Goal: Communication & Community: Answer question/provide support

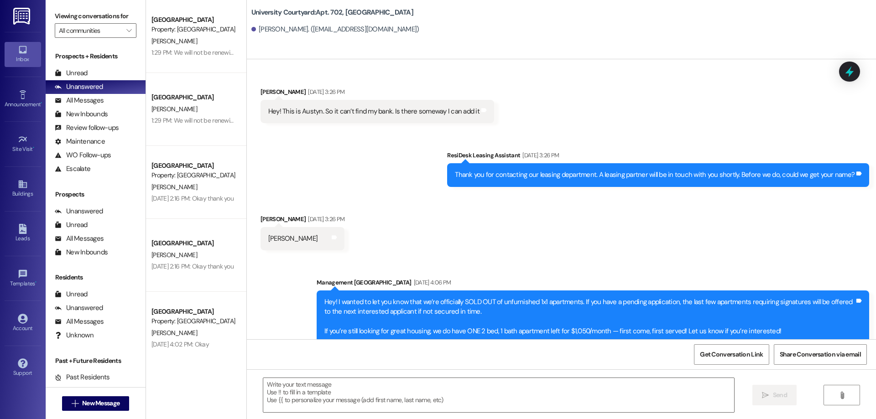
scroll to position [1600, 0]
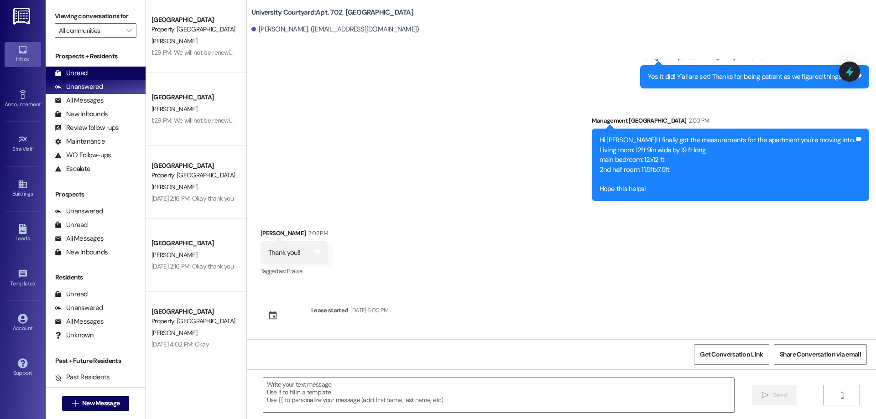
click at [85, 68] on div "Unread (0)" at bounding box center [96, 74] width 100 height 14
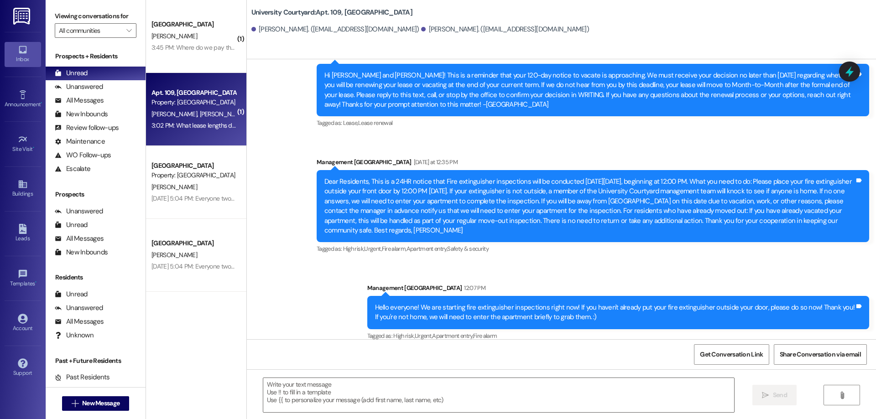
scroll to position [2164, 0]
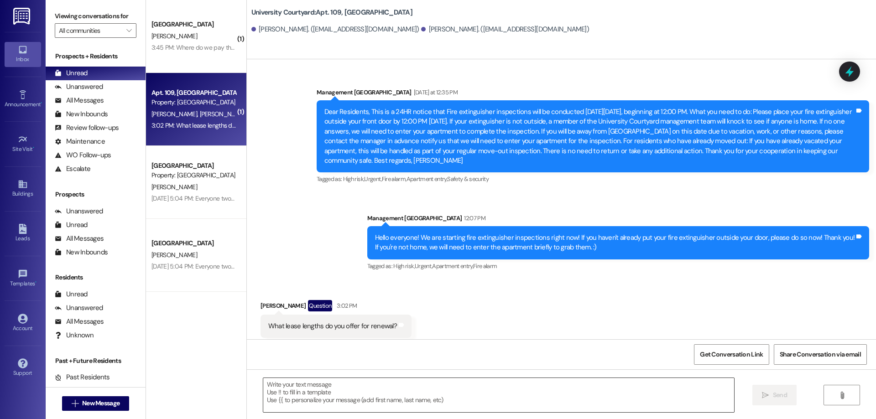
click at [320, 393] on textarea at bounding box center [498, 395] width 471 height 34
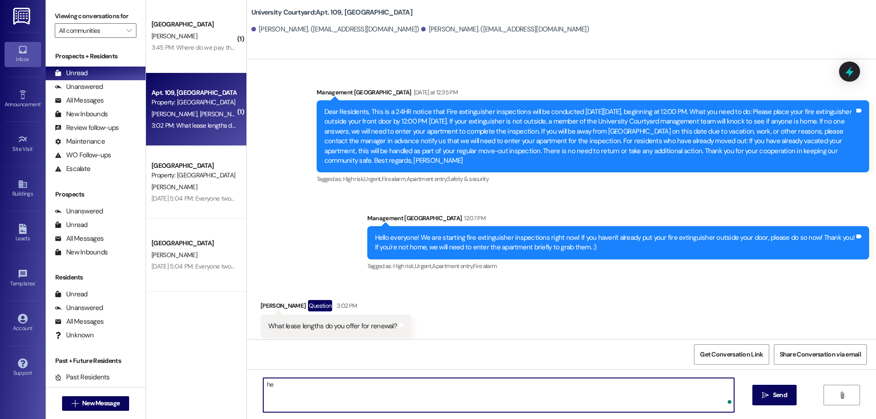
type textarea "h"
type textarea "@"
type textarea "2"
type textarea "I will offer leases shorter than 12 months if they match up with the school sch…"
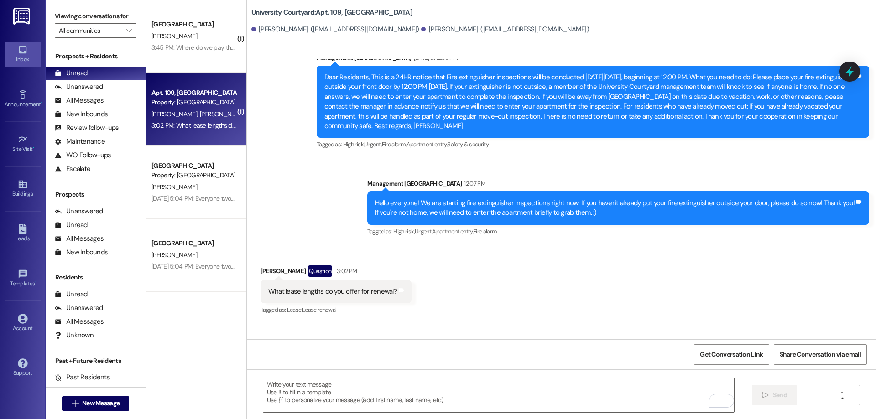
scroll to position [2227, 0]
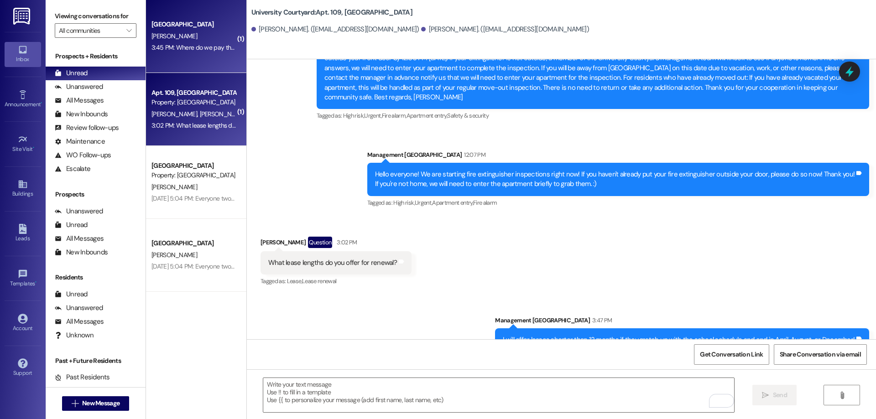
click at [177, 45] on div "3:45 PM: Where do we pay the $600 security desposiy 3:45 PM: Where do we pay th…" at bounding box center [226, 47] width 148 height 8
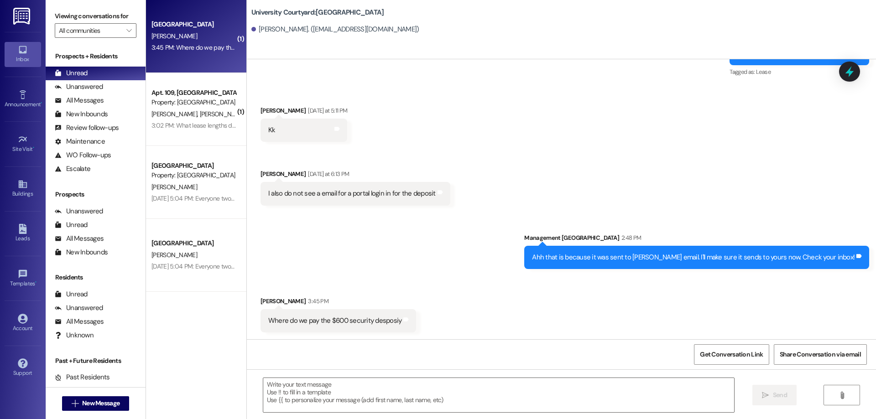
scroll to position [1081, 0]
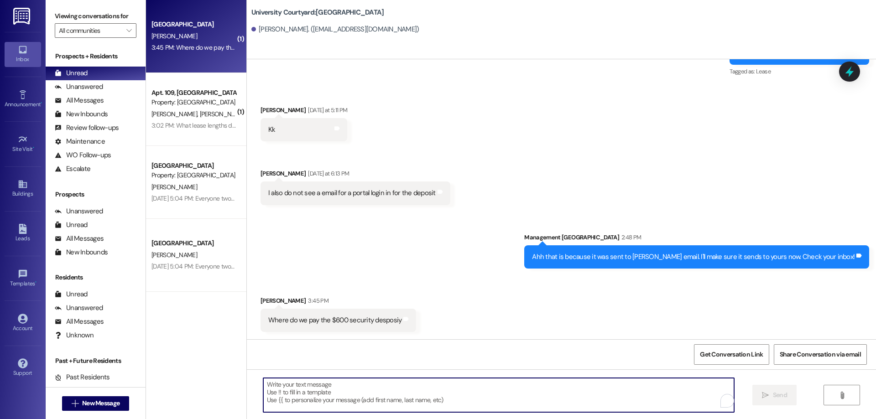
click at [351, 397] on textarea "To enrich screen reader interactions, please activate Accessibility in Grammarl…" at bounding box center [498, 395] width 471 height 34
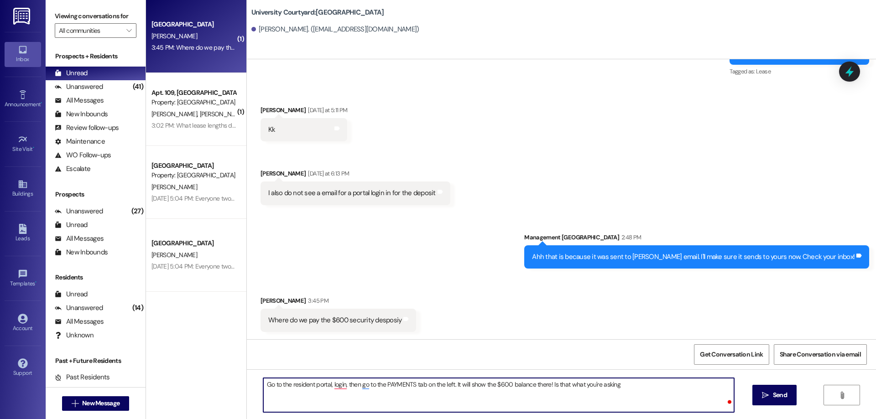
type textarea "Go to the resident portal, login, then go to the PAYMENTS tab on the left. It w…"
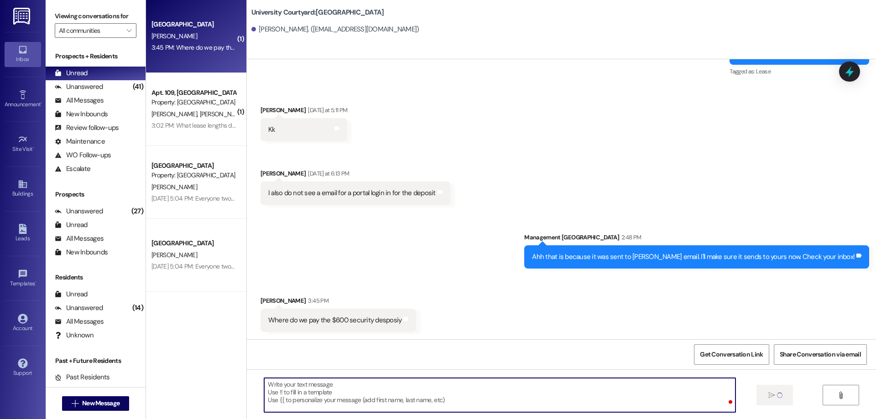
scroll to position [1080, 0]
click at [24, 241] on div "Leads" at bounding box center [23, 238] width 46 height 9
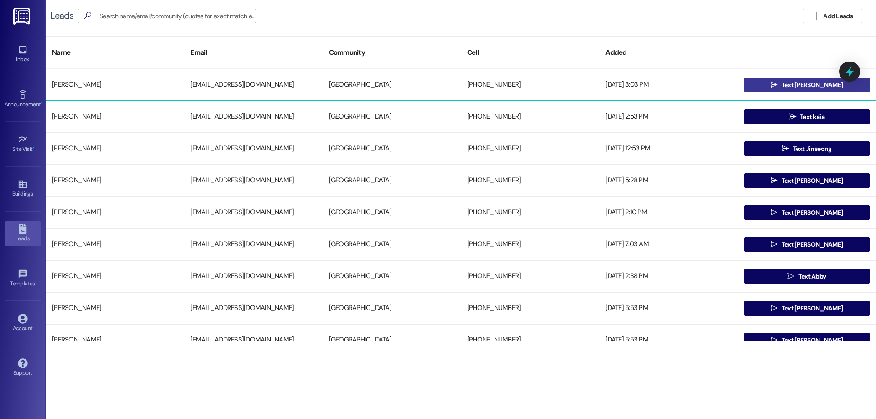
click at [838, 85] on button " Text Erik" at bounding box center [807, 85] width 126 height 15
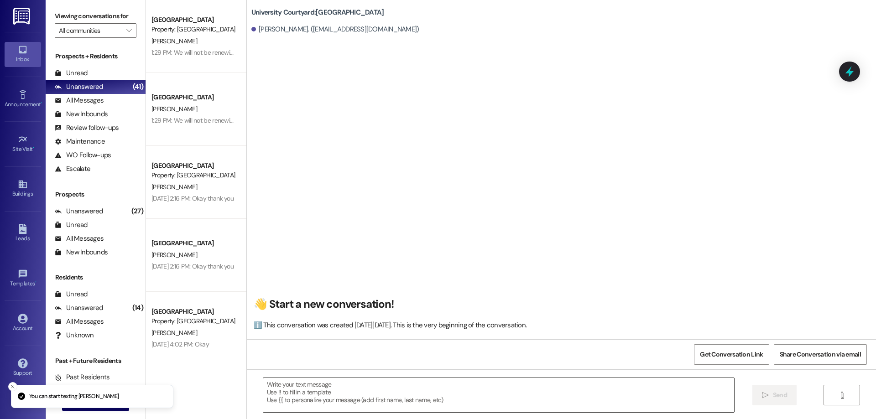
click at [336, 398] on textarea at bounding box center [498, 395] width 471 height 34
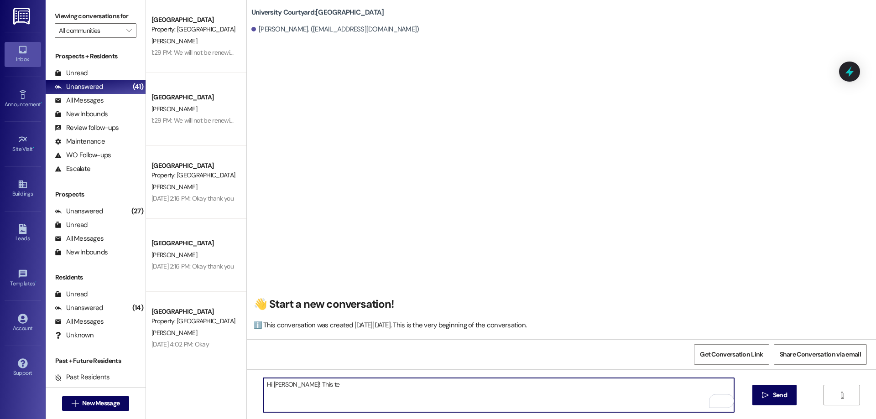
click at [336, 398] on textarea "Hi Erik! This te" at bounding box center [498, 395] width 471 height 34
click at [614, 385] on textarea "Hi Erik! This text is to confirm your tour tomorrow at University Courtyard at …" at bounding box center [498, 395] width 471 height 34
click at [617, 384] on textarea "Hi Erik! This text is to confirm your tour tomorrow at University Courtyard at …" at bounding box center [498, 395] width 471 height 34
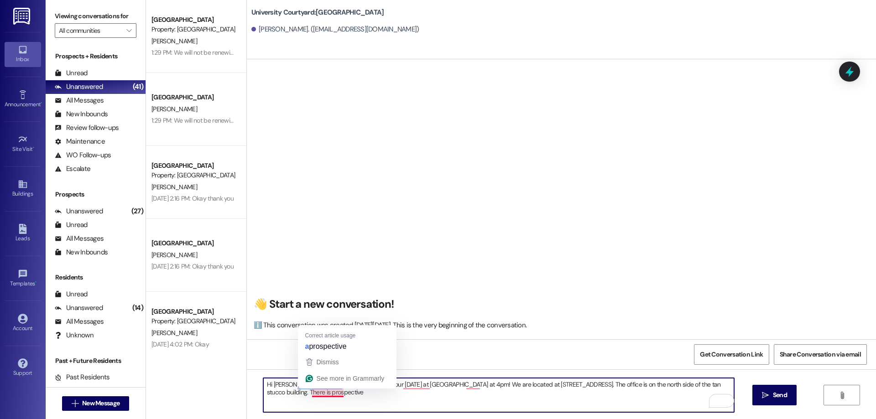
drag, startPoint x: 324, startPoint y: 394, endPoint x: 339, endPoint y: 402, distance: 16.9
click at [339, 402] on textarea "Hi Erik! This text is to confirm your tour tomorrow at University Courtyard at …" at bounding box center [498, 395] width 471 height 34
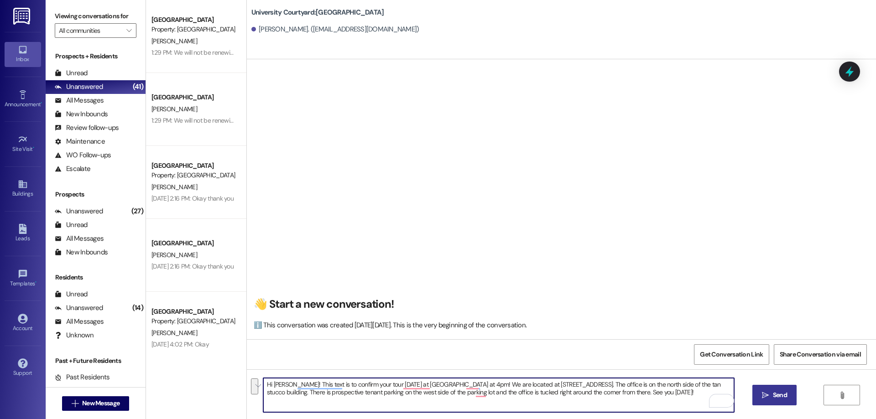
type textarea "Hi Erik! This text is to confirm your tour tomorrow at University Courtyard at …"
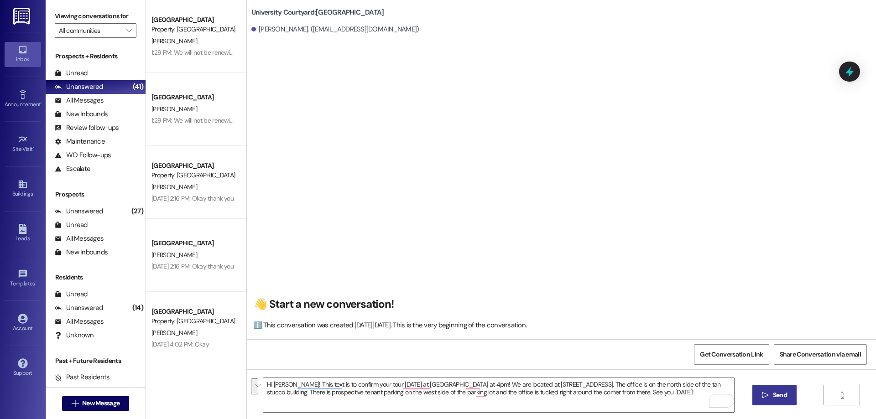
click at [785, 397] on span "Send" at bounding box center [780, 396] width 14 height 10
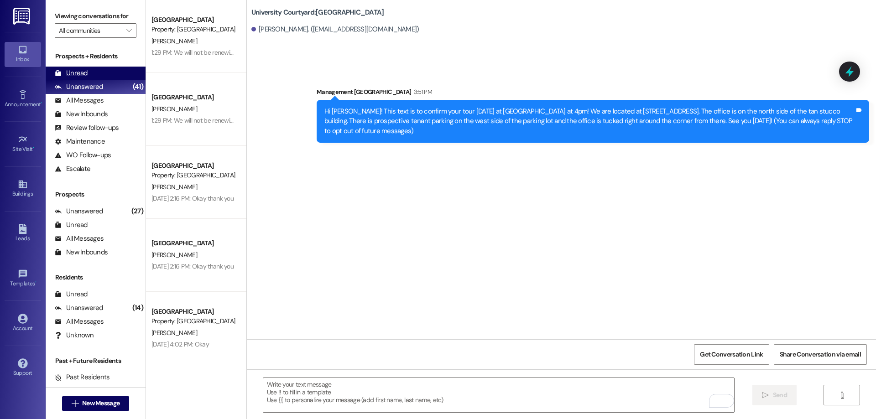
click at [91, 76] on div "Unread (0)" at bounding box center [96, 74] width 100 height 14
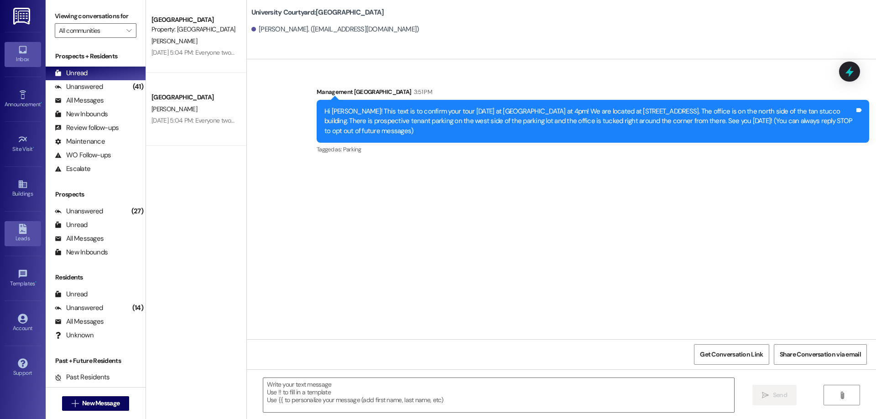
click at [18, 228] on icon at bounding box center [23, 229] width 10 height 10
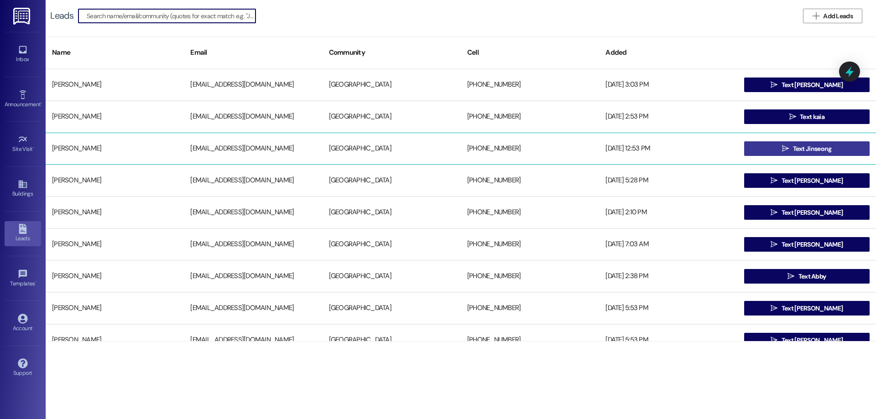
click at [812, 147] on span "Text Jinseong" at bounding box center [812, 149] width 39 height 10
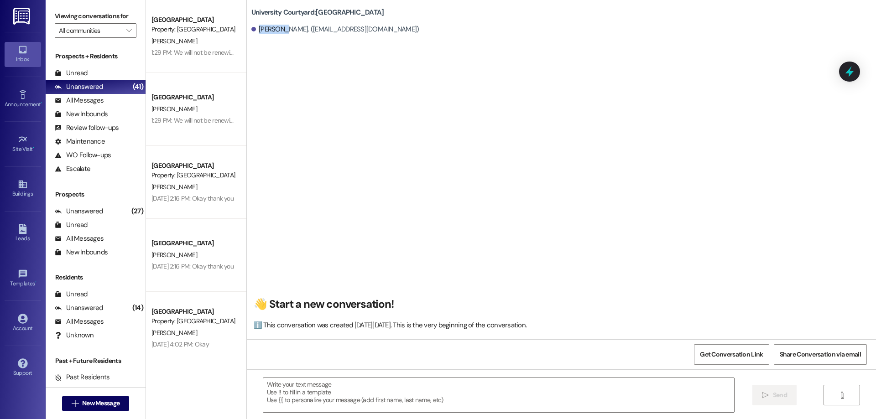
drag, startPoint x: 276, startPoint y: 32, endPoint x: 252, endPoint y: 28, distance: 24.2
click at [252, 28] on div "Jinseong Moon. (jsmoon982000@gmail.com)" at bounding box center [335, 30] width 168 height 10
copy div "Jinseong"
click at [326, 396] on textarea at bounding box center [498, 395] width 471 height 34
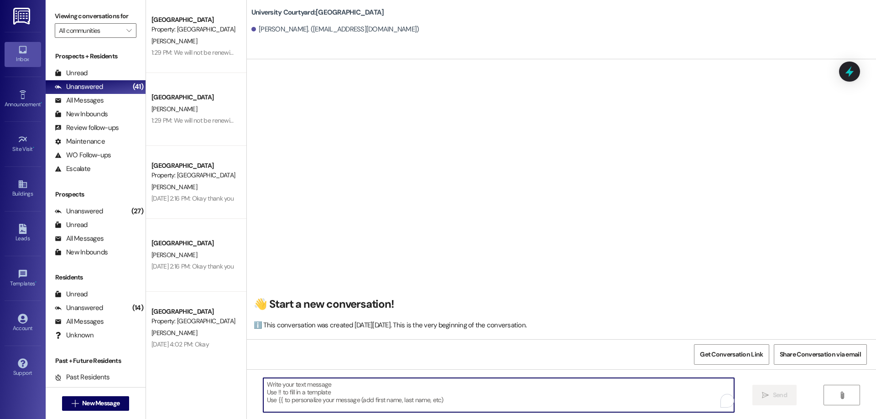
paste textarea "Jinseong"
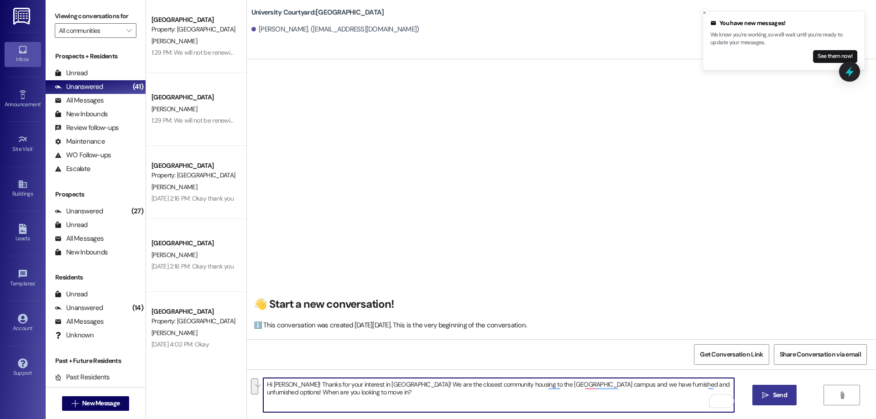
type textarea "Hi Jinseong! Thanks for your interest in University Courtyard! We are the close…"
click at [775, 395] on span "Send" at bounding box center [780, 396] width 14 height 10
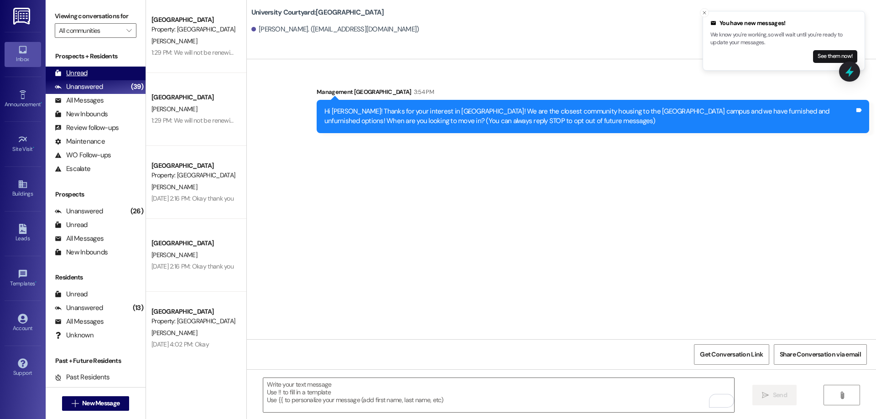
click at [114, 73] on div "Unread (0)" at bounding box center [96, 74] width 100 height 14
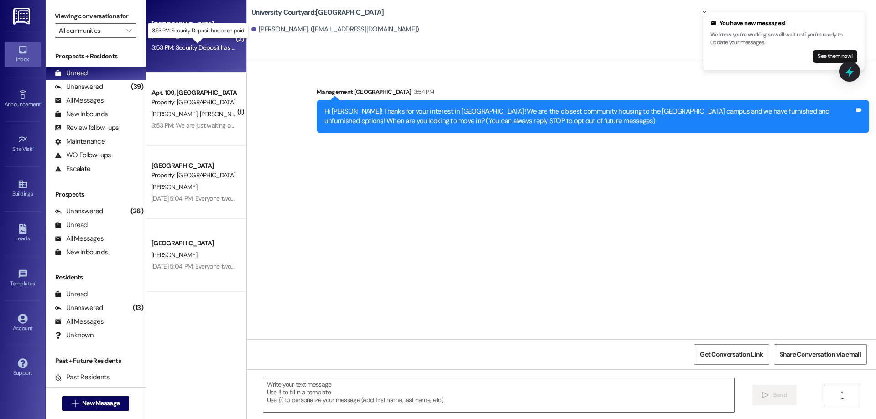
click at [174, 45] on div "3:53 PM: Security Deposit has been paid 3:53 PM: Security Deposit has been paid" at bounding box center [206, 47] width 108 height 8
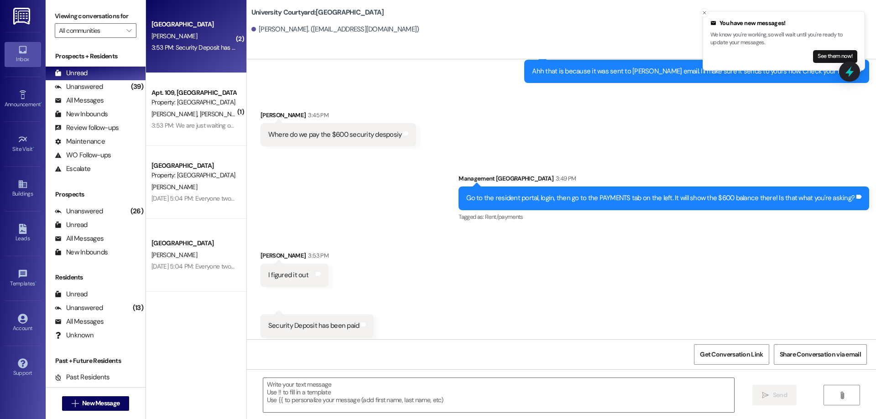
scroll to position [1272, 0]
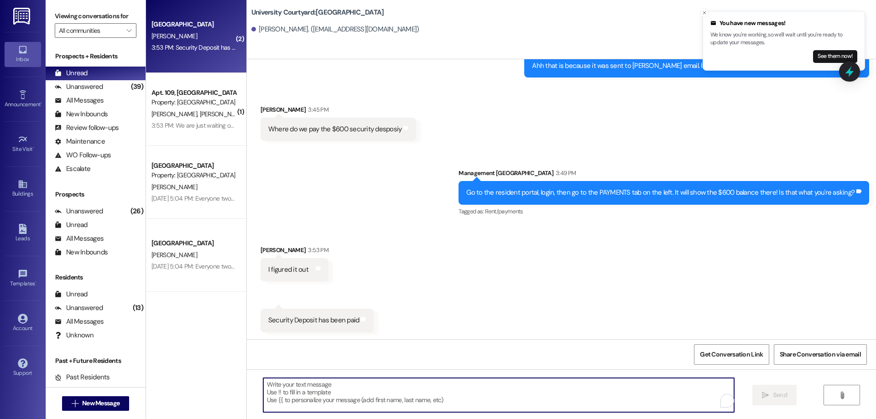
click at [433, 385] on textarea "To enrich screen reader interactions, please activate Accessibility in Grammarl…" at bounding box center [498, 395] width 471 height 34
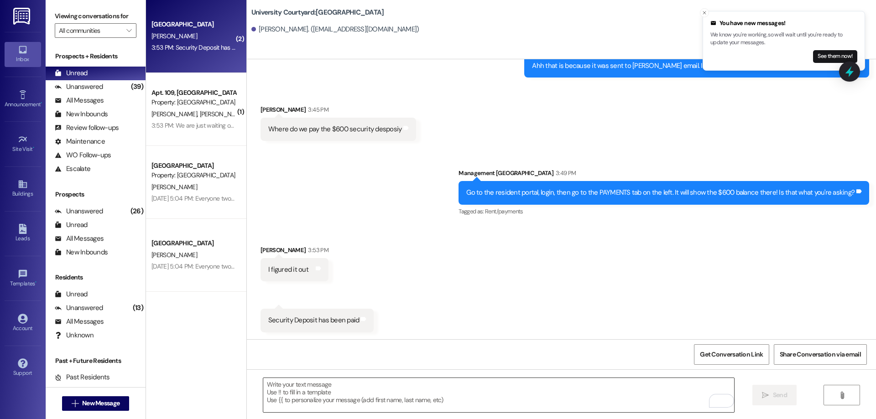
click at [368, 402] on textarea "To enrich screen reader interactions, please activate Accessibility in Grammarl…" at bounding box center [498, 395] width 471 height 34
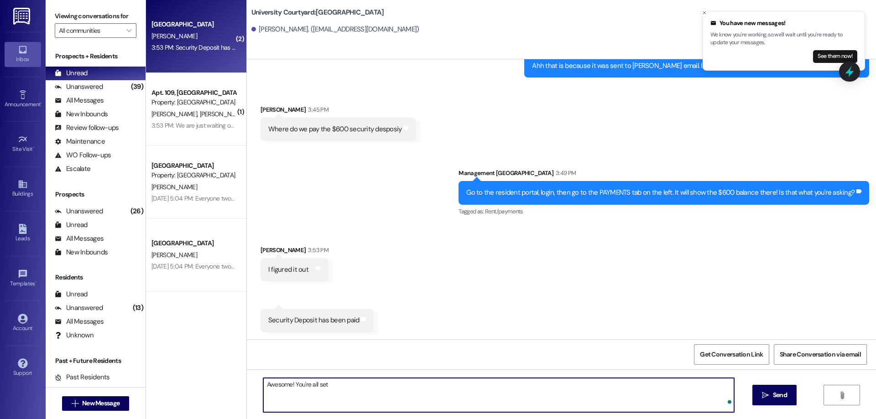
type textarea "Awesome! You're all set!"
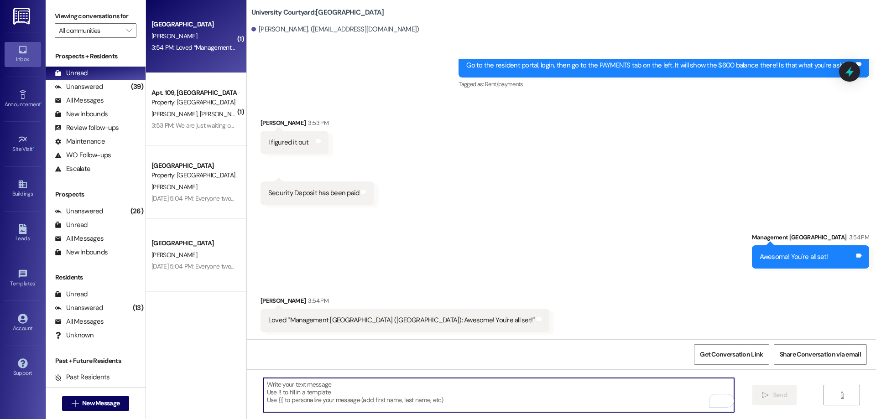
scroll to position [1400, 0]
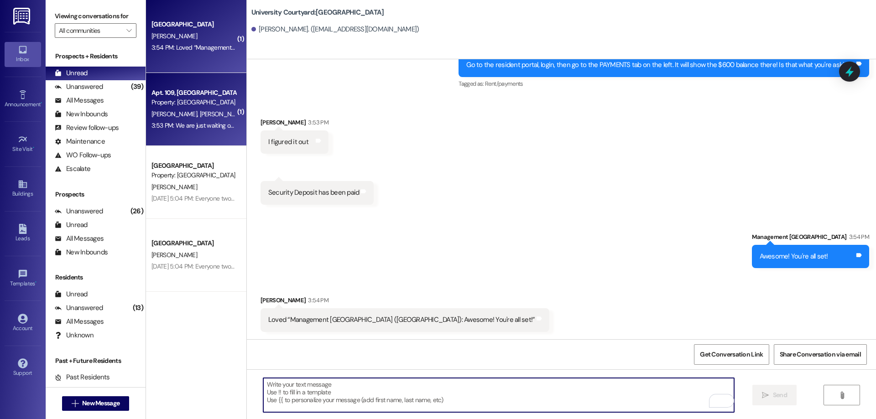
click at [162, 110] on span "J. Byington" at bounding box center [176, 114] width 48 height 8
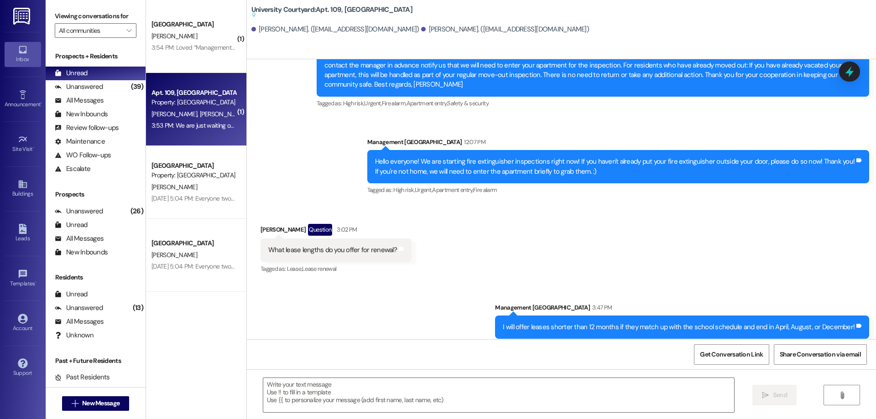
scroll to position [2347, 0]
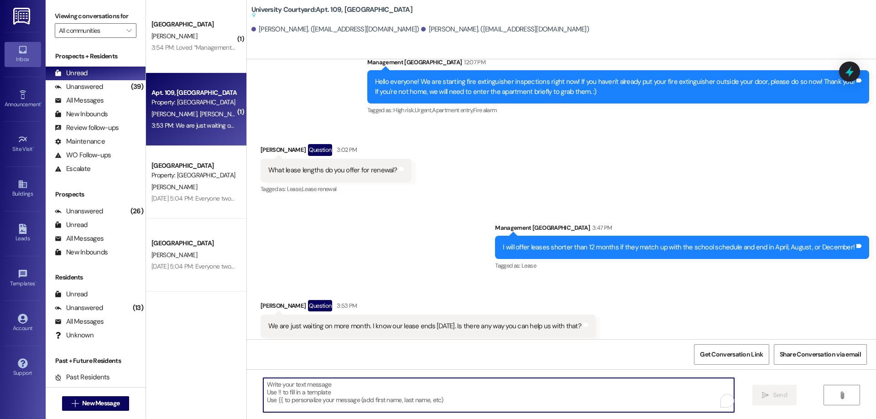
click at [354, 393] on textarea "To enrich screen reader interactions, please activate Accessibility in Grammarl…" at bounding box center [498, 395] width 471 height 34
type textarea "I'm not sure I understand your text?"
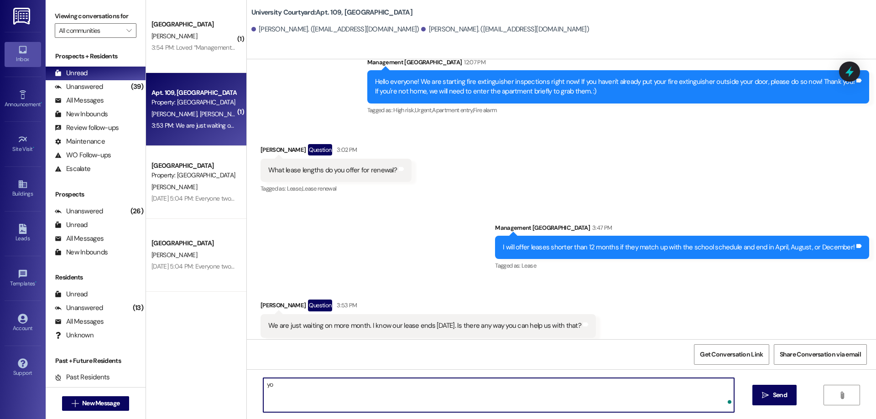
type textarea "y"
type textarea "Are you wanting to extend for one more month?"
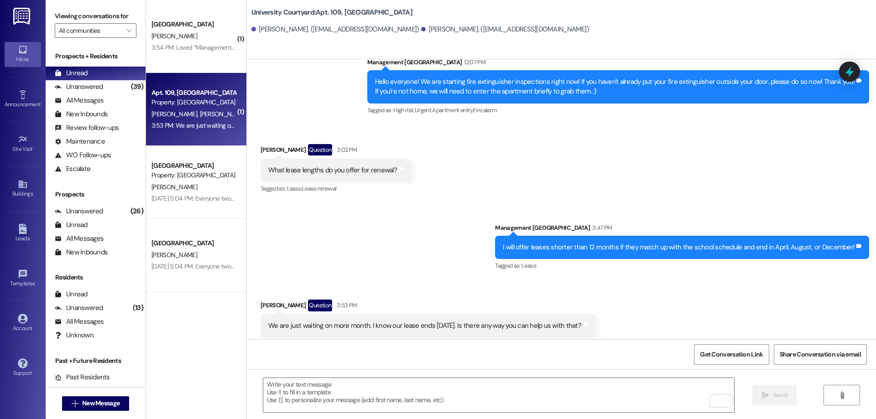
scroll to position [2447, 0]
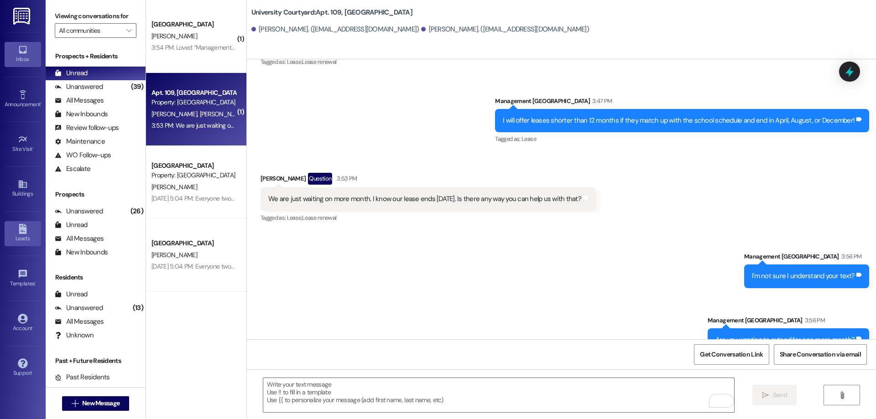
click at [11, 242] on div "Leads" at bounding box center [23, 238] width 46 height 9
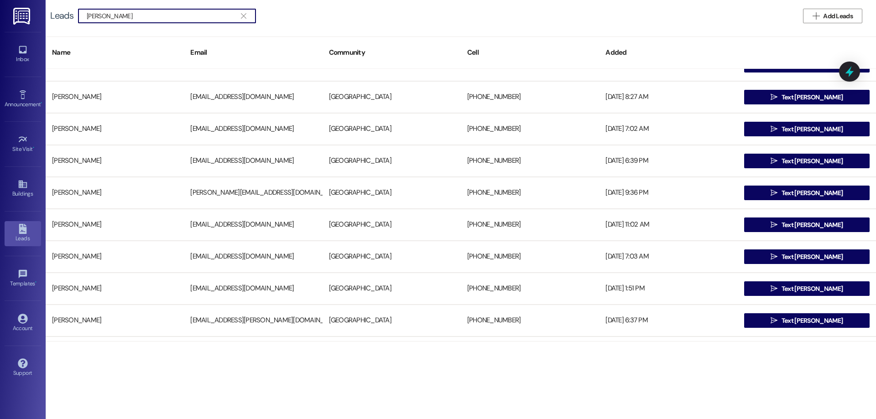
scroll to position [91, 0]
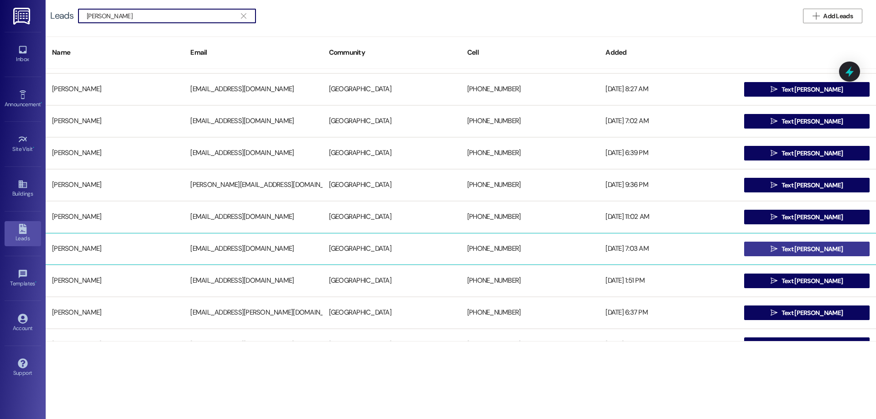
type input "michael brad"
click at [843, 247] on button " Text Michael" at bounding box center [807, 249] width 126 height 15
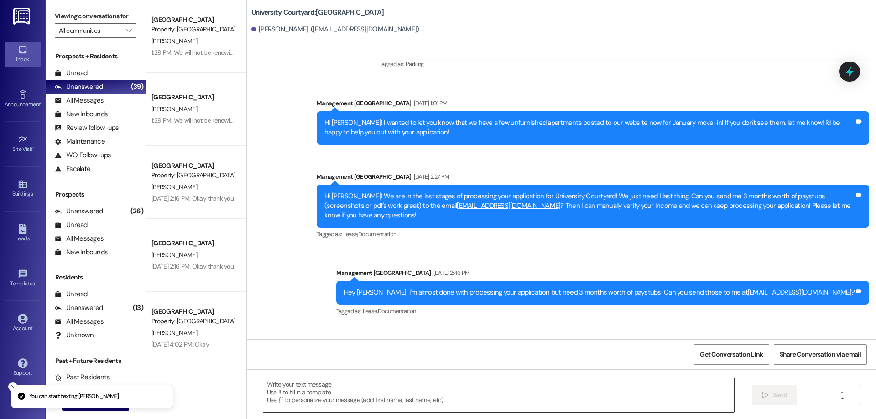
scroll to position [379, 0]
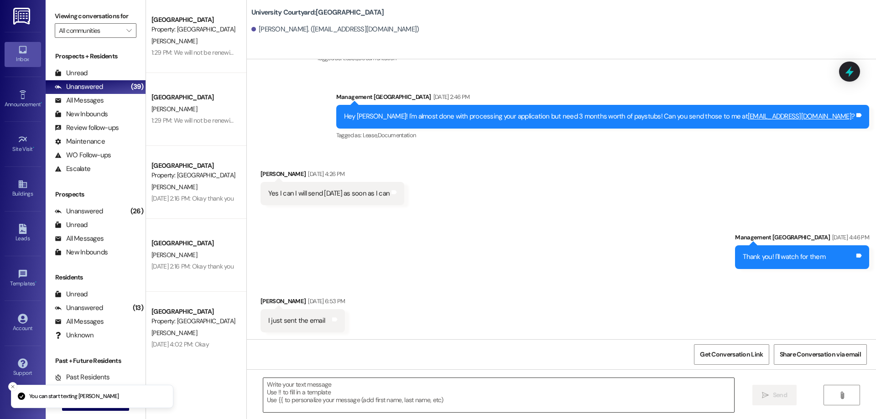
click at [352, 400] on textarea at bounding box center [498, 395] width 471 height 34
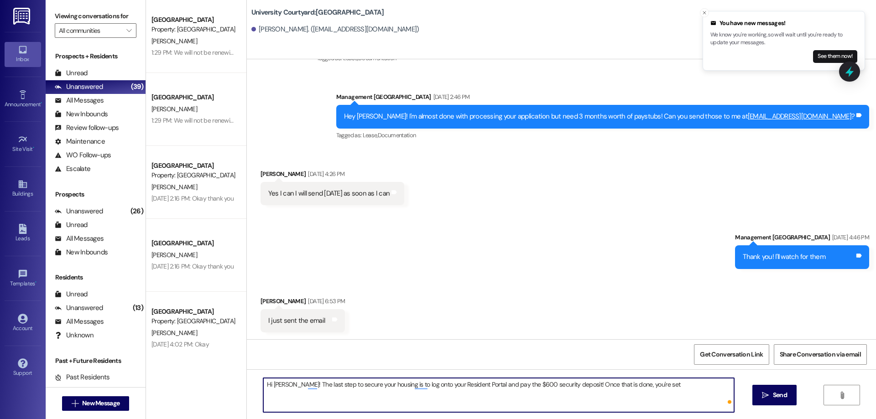
type textarea "Hi Michael! The last step to secure your housing is to log onto your Resident P…"
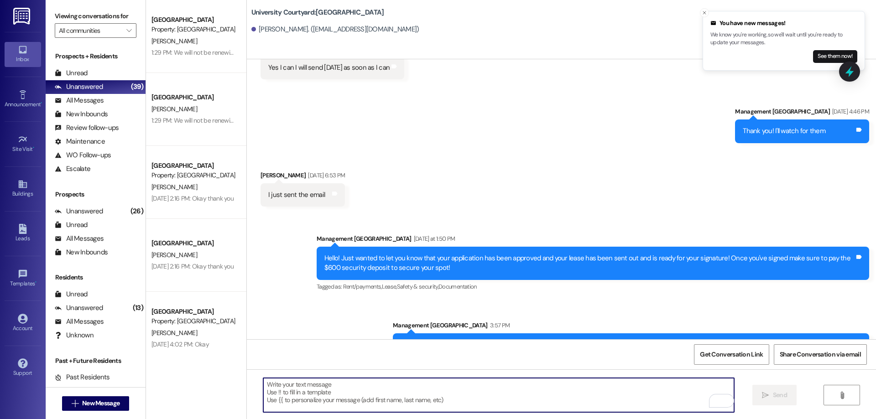
scroll to position [530, 0]
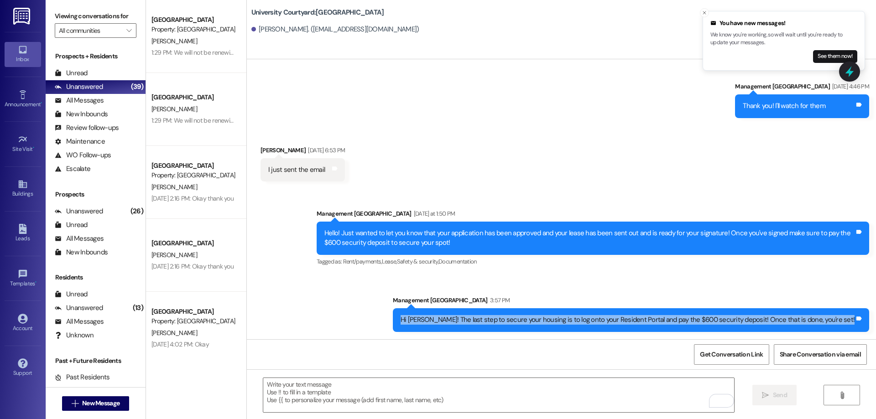
drag, startPoint x: 432, startPoint y: 321, endPoint x: 858, endPoint y: 315, distance: 425.9
click at [858, 315] on div "Hi Michael! The last step to secure your housing is to log onto your Resident P…" at bounding box center [631, 320] width 477 height 23
copy div "Hi Michael! The last step to secure your housing is to log onto your Resident P…"
click at [26, 241] on div "Leads" at bounding box center [23, 238] width 46 height 9
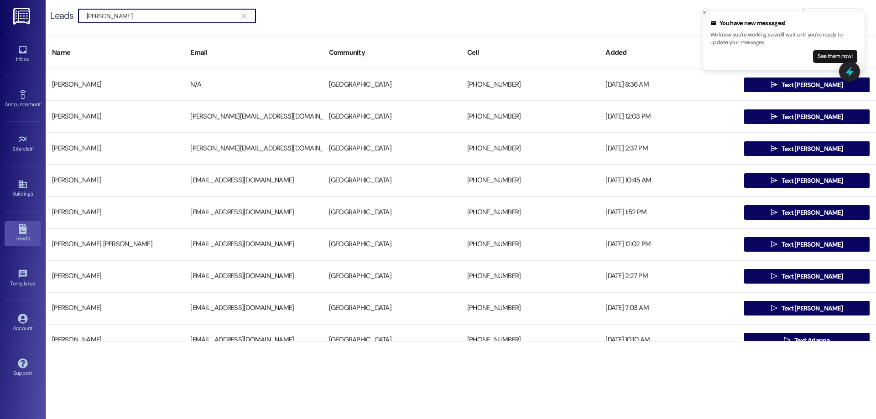
type input "patricia"
click at [703, 16] on button "Close toast" at bounding box center [704, 12] width 9 height 9
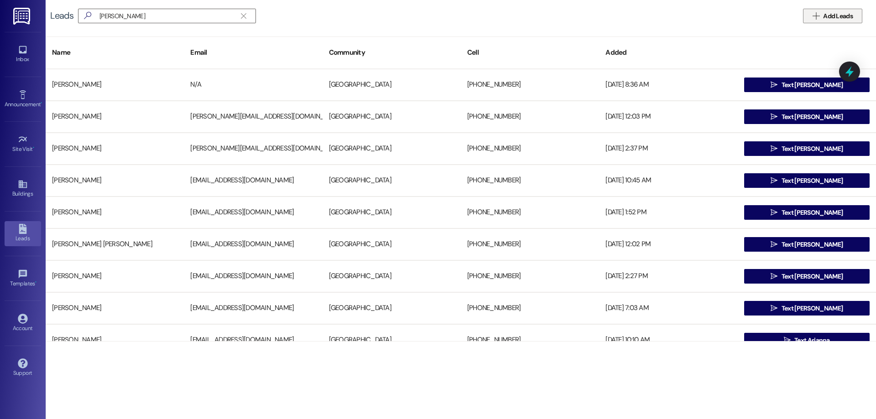
click at [824, 16] on span "Add Leads" at bounding box center [838, 16] width 30 height 10
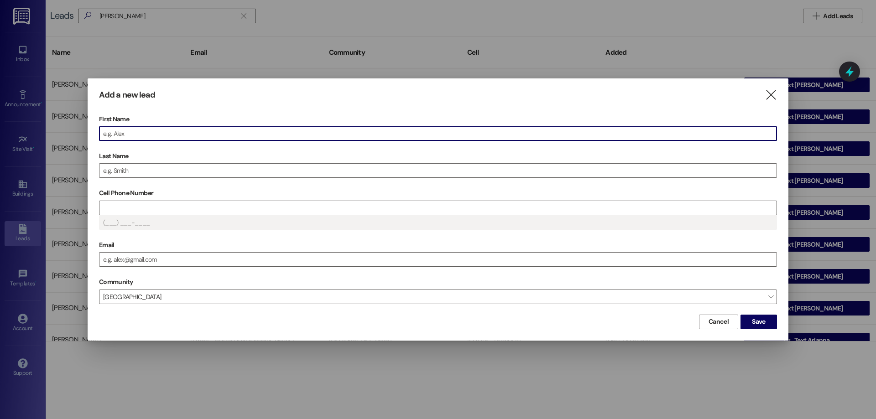
click at [138, 126] on div "First Name" at bounding box center [438, 126] width 678 height 29
click at [141, 133] on input "Patty" at bounding box center [438, 134] width 677 height 14
click at [151, 202] on input "Cell Phone Number" at bounding box center [438, 208] width 677 height 14
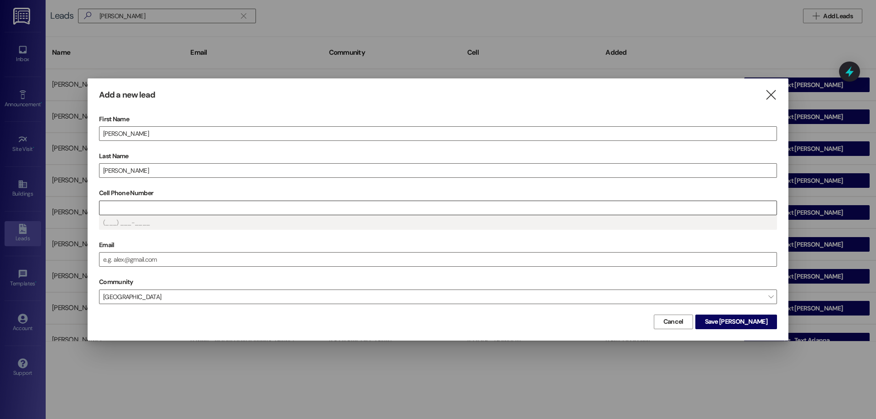
click at [167, 210] on input "Cell Phone Number" at bounding box center [438, 208] width 677 height 14
click at [154, 264] on input "Email" at bounding box center [438, 260] width 677 height 14
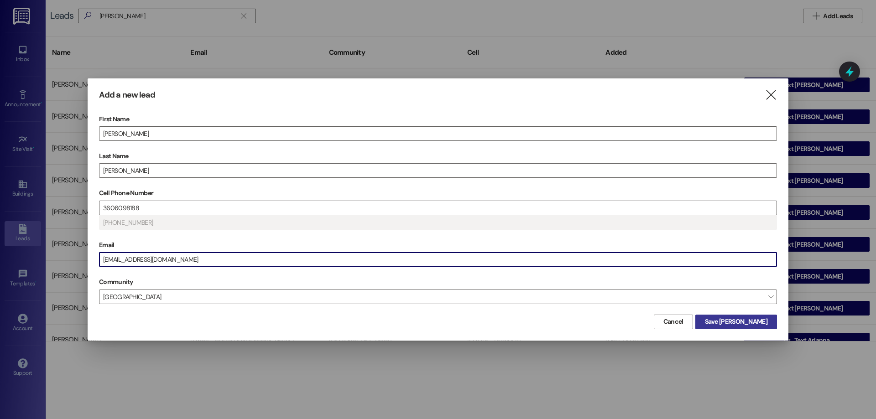
click at [770, 326] on button "Save Patricia" at bounding box center [737, 322] width 82 height 15
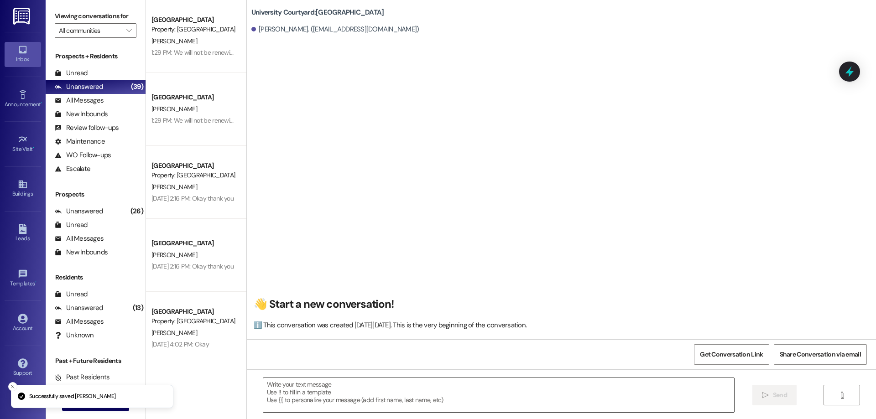
click at [373, 391] on textarea at bounding box center [498, 395] width 471 height 34
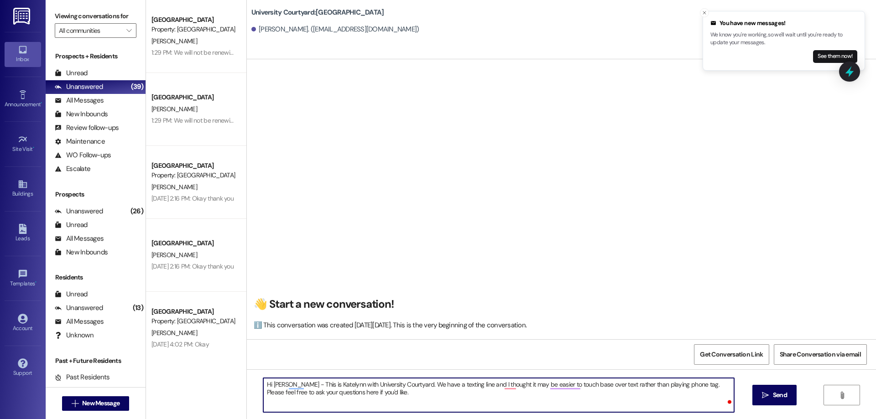
type textarea "Hi Patty - This is Katelynn with University Courtyard. We have a texting line a…"
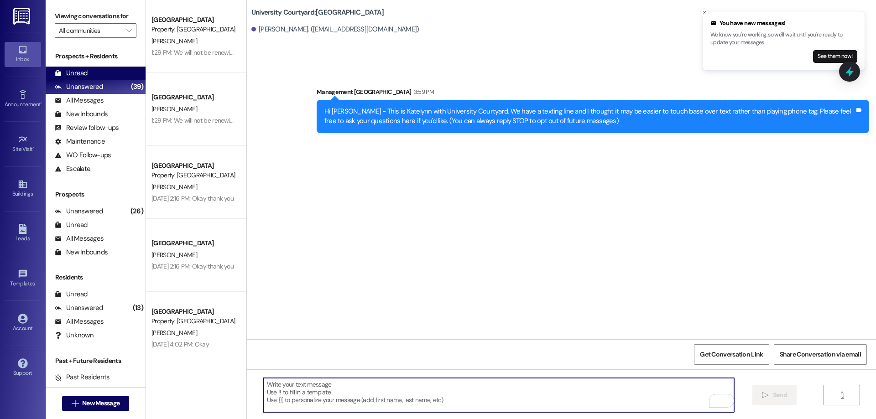
click at [105, 71] on div "Unread (0)" at bounding box center [96, 74] width 100 height 14
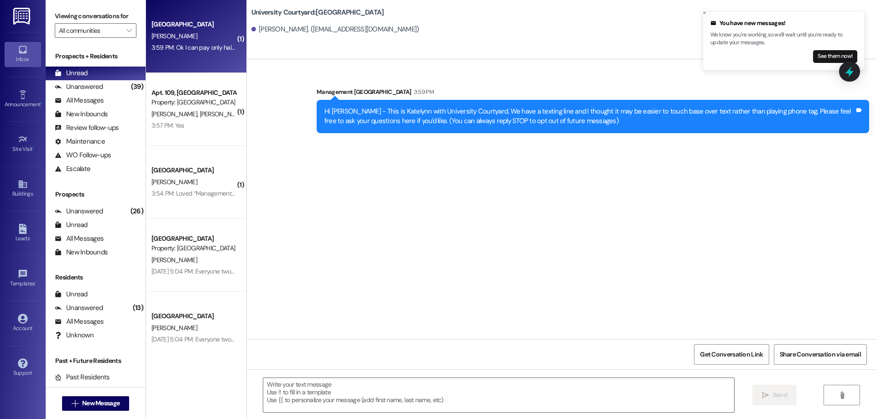
click at [210, 51] on div "3:59 PM: Ok I can pay only half of it rn and the other half next week if that's…" at bounding box center [346, 47] width 388 height 8
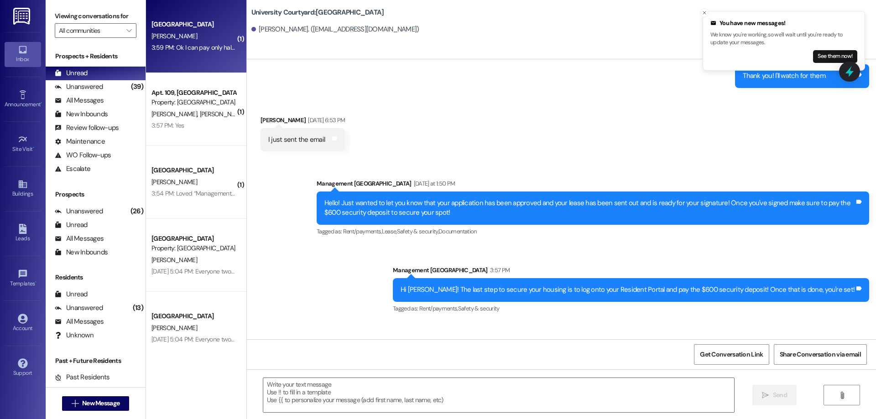
scroll to position [626, 0]
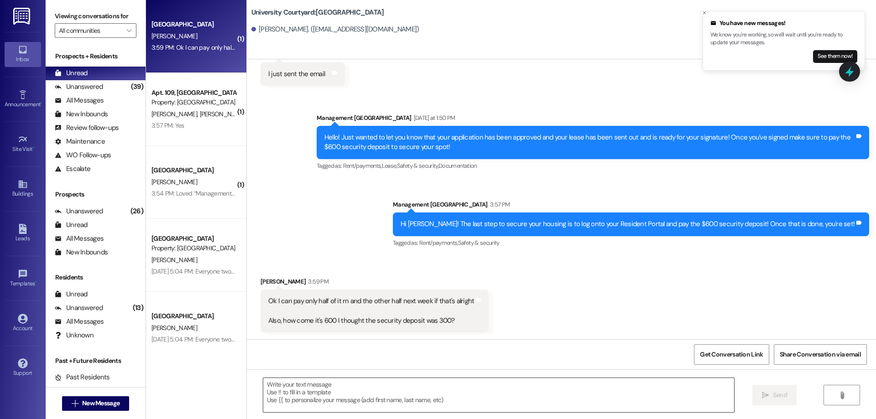
click at [387, 407] on textarea at bounding box center [498, 395] width 471 height 34
click at [333, 385] on textarea "If you can get it paid by" at bounding box center [498, 395] width 471 height 34
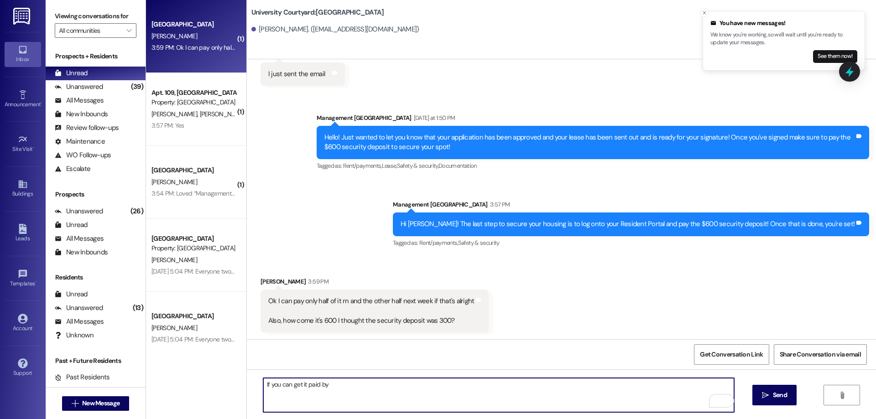
drag, startPoint x: 326, startPoint y: 383, endPoint x: 315, endPoint y: 381, distance: 11.3
click at [315, 381] on textarea "If you can get it paid by" at bounding box center [498, 395] width 471 height 34
type textarea "If you can get it paid in full by the 27th, that"
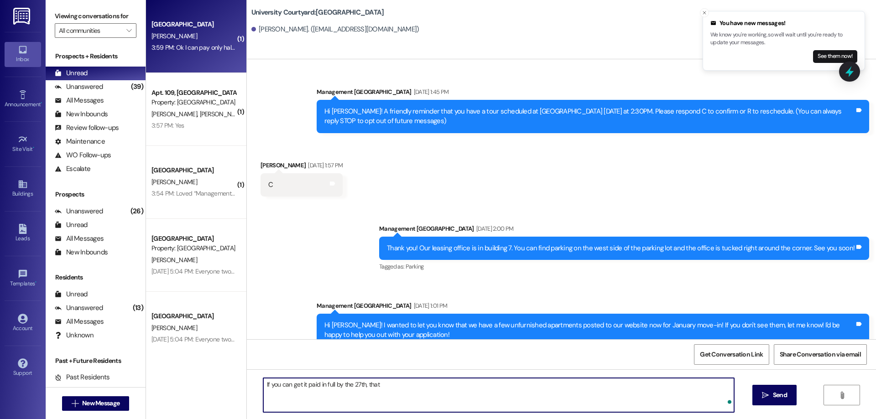
scroll to position [626, 0]
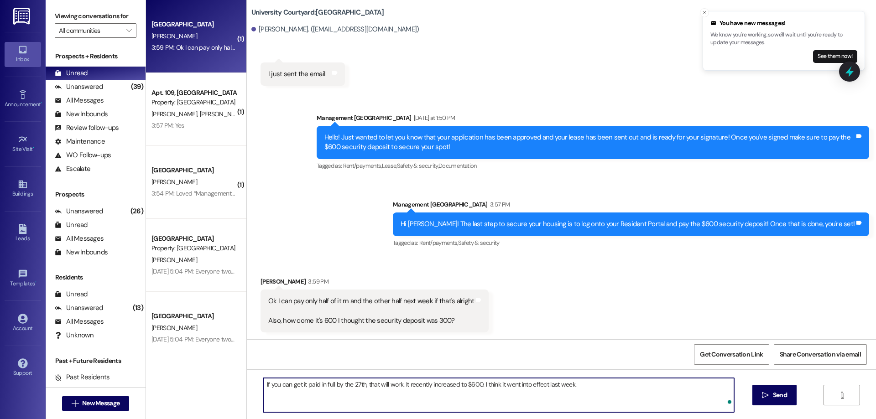
type textarea "If you can get it paid in full by the 27th, that will work. It recently increas…"
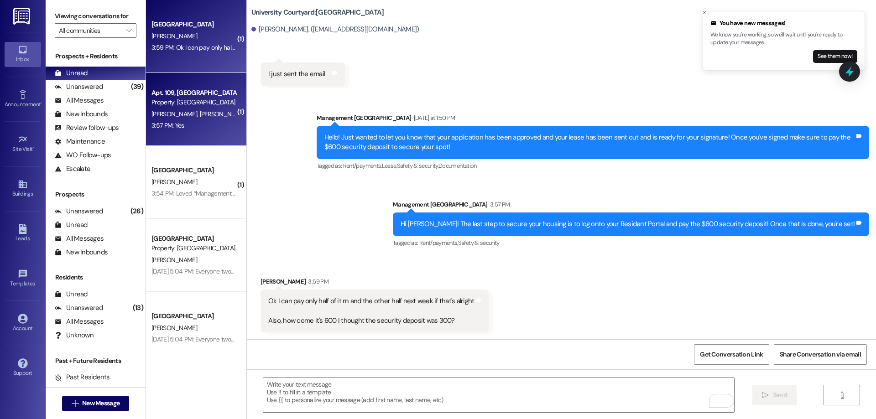
click at [199, 115] on span "J. Beacham" at bounding box center [222, 114] width 46 height 8
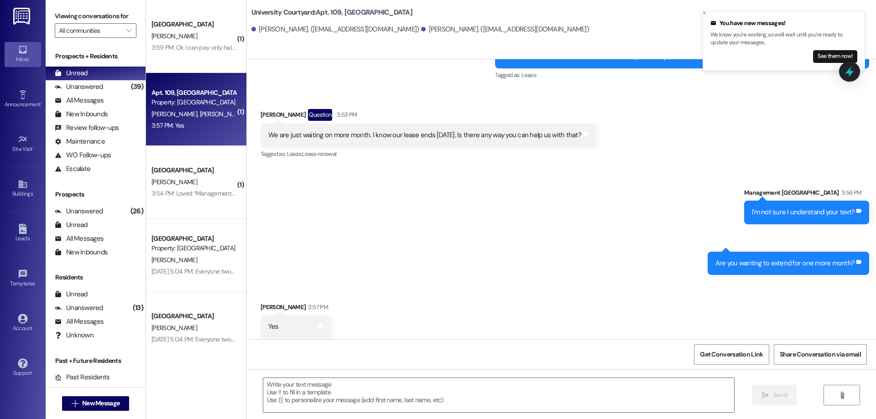
scroll to position [2511, 0]
click at [364, 396] on textarea at bounding box center [498, 395] width 471 height 34
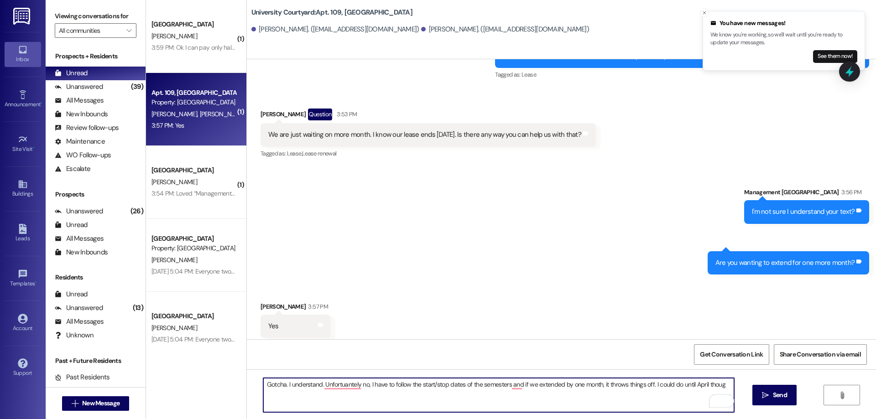
type textarea "Gotcha. I understand. Unfortuantely no, I have to follow the start/stop dates o…"
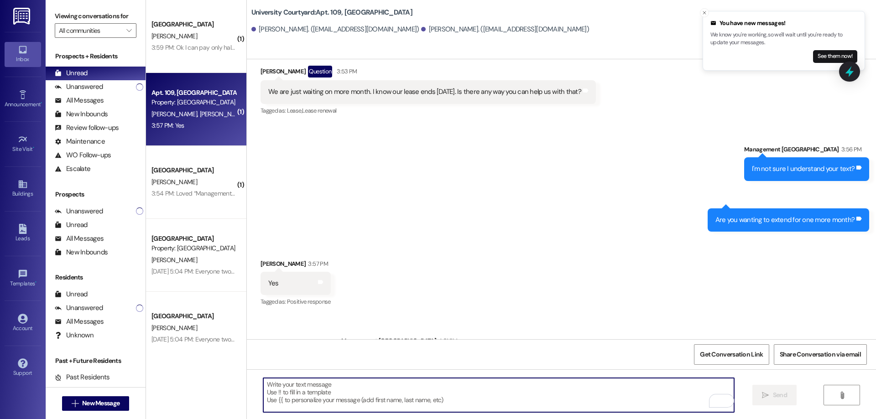
scroll to position [2574, 0]
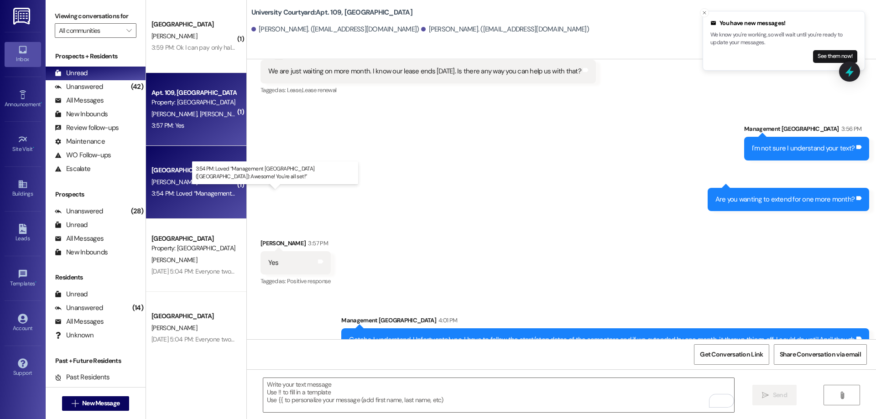
click at [185, 191] on div "3:54 PM: Loved “Management University Courtyard (University Courtyard): Awesome…" at bounding box center [287, 193] width 270 height 8
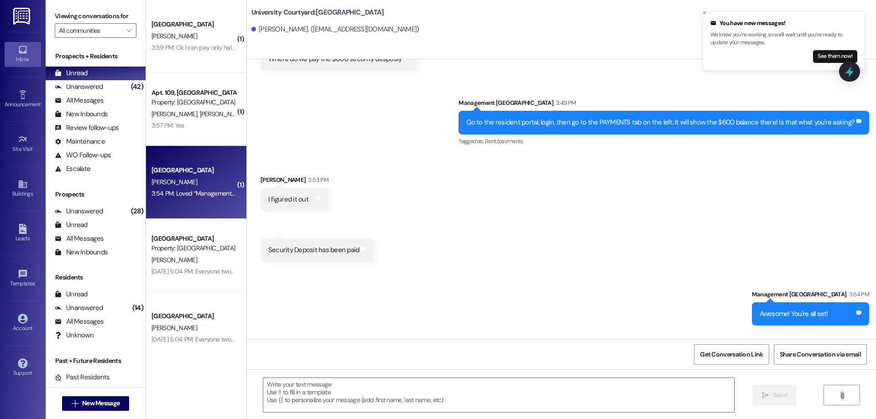
scroll to position [1399, 0]
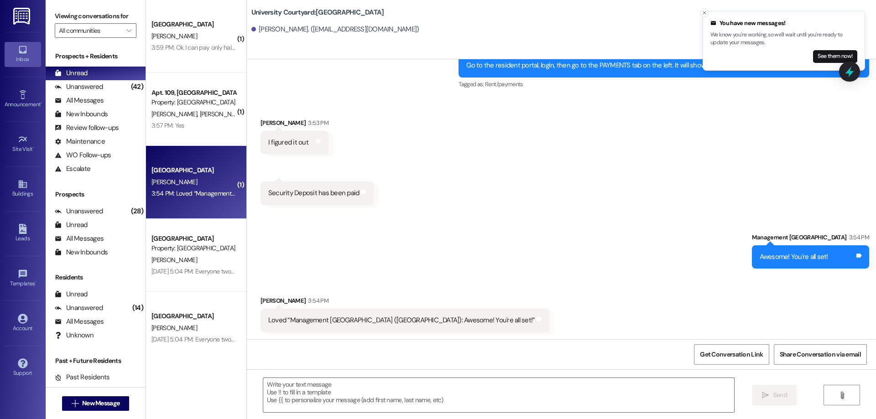
click at [704, 15] on icon "Close toast" at bounding box center [704, 12] width 5 height 5
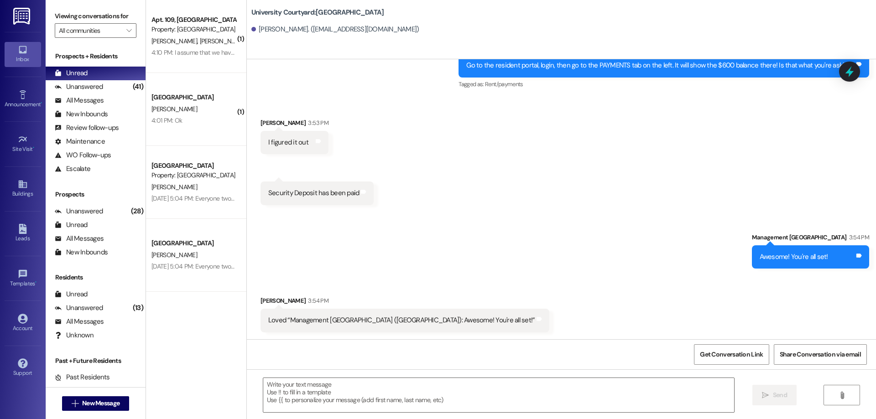
scroll to position [1463, 0]
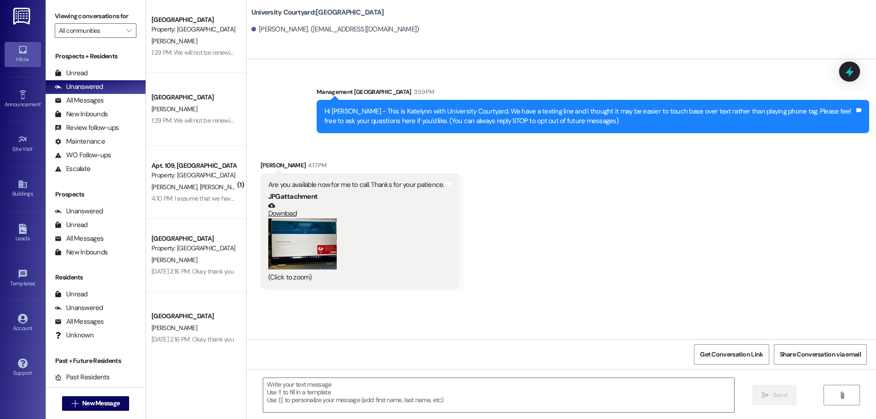
click at [325, 248] on button "Zoom image" at bounding box center [302, 245] width 68 height 52
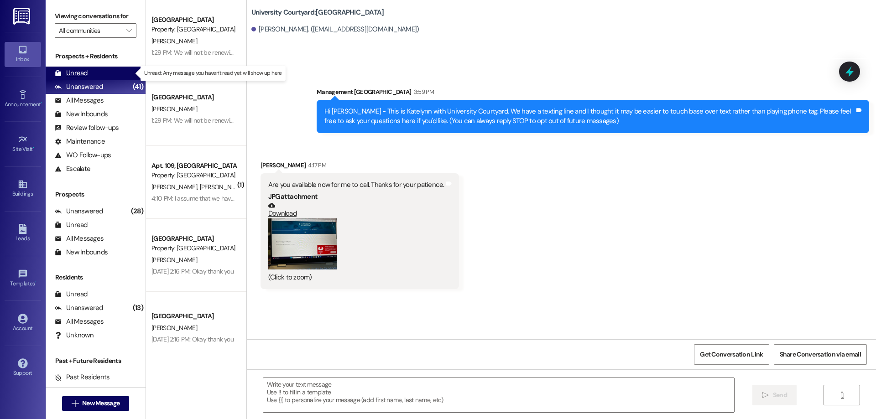
click at [81, 67] on div "Unread (0)" at bounding box center [96, 74] width 100 height 14
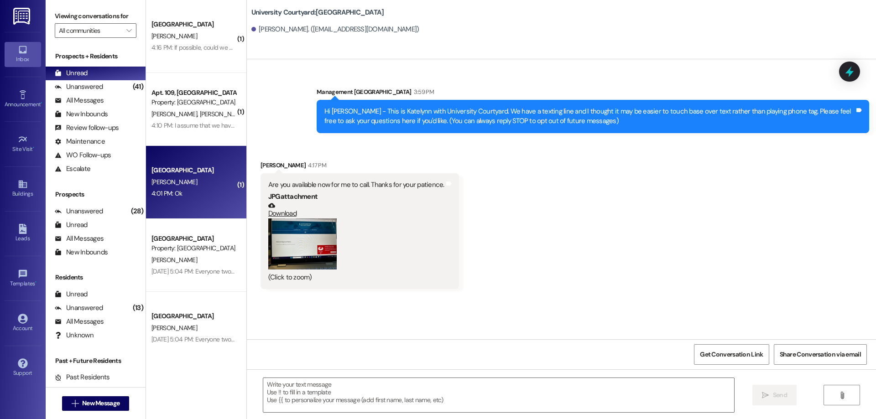
click at [188, 194] on div "4:01 PM: Ok 4:01 PM: Ok" at bounding box center [194, 193] width 86 height 11
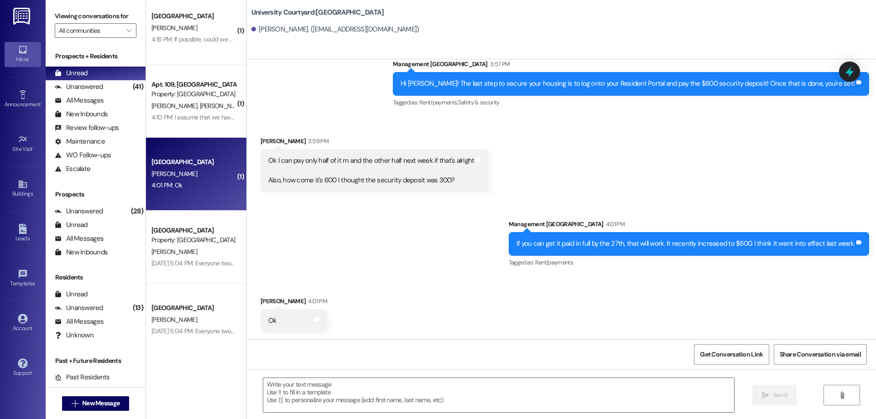
scroll to position [10, 0]
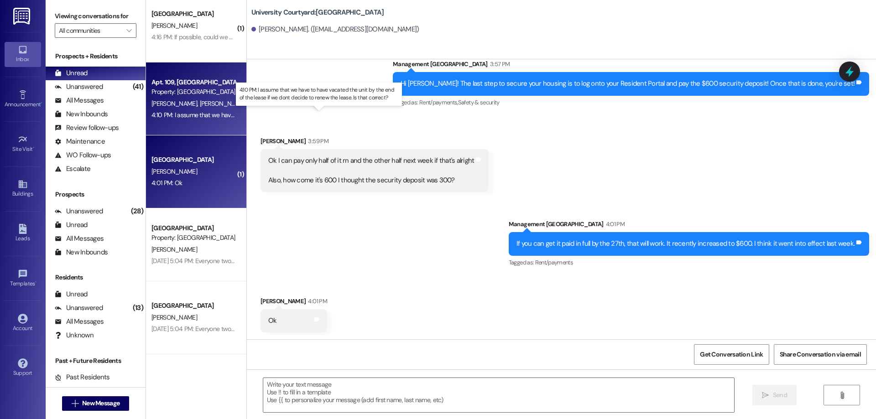
click at [190, 111] on div "4:10 PM: I assume that we have to have vacated the unit by the end of the lease…" at bounding box center [328, 115] width 352 height 8
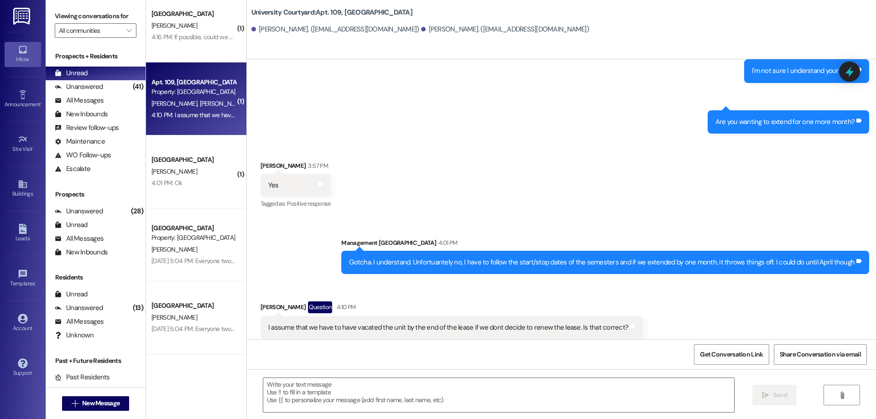
scroll to position [2653, 0]
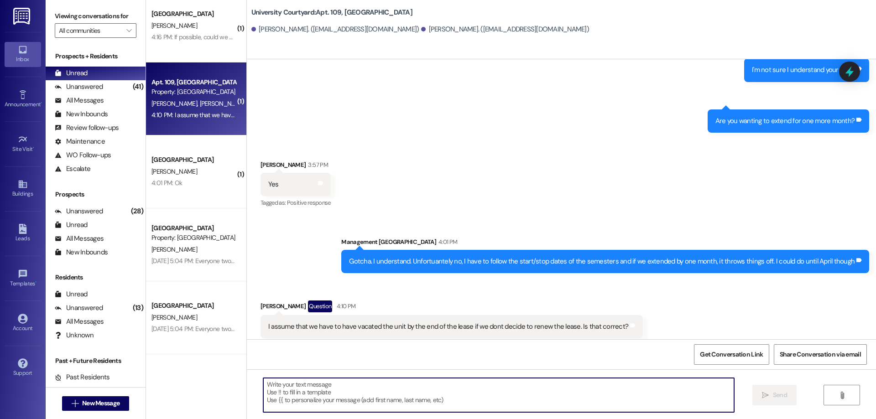
click at [392, 396] on textarea at bounding box center [498, 395] width 471 height 34
type textarea "Yep that is correct!"
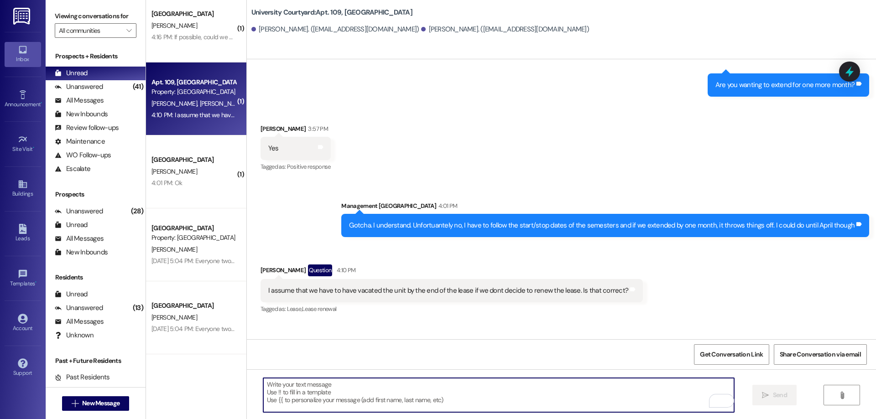
scroll to position [2717, 0]
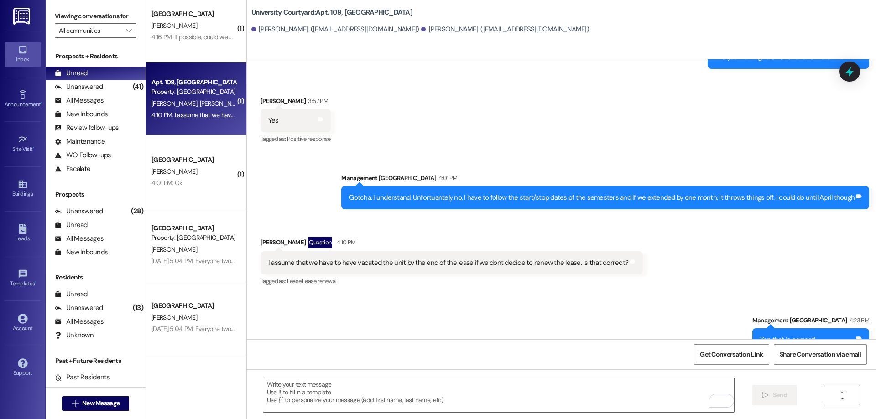
click at [174, 33] on div "4:16 PM: If possible, could we have a first floor apartment? Or can we put that…" at bounding box center [301, 37] width 299 height 8
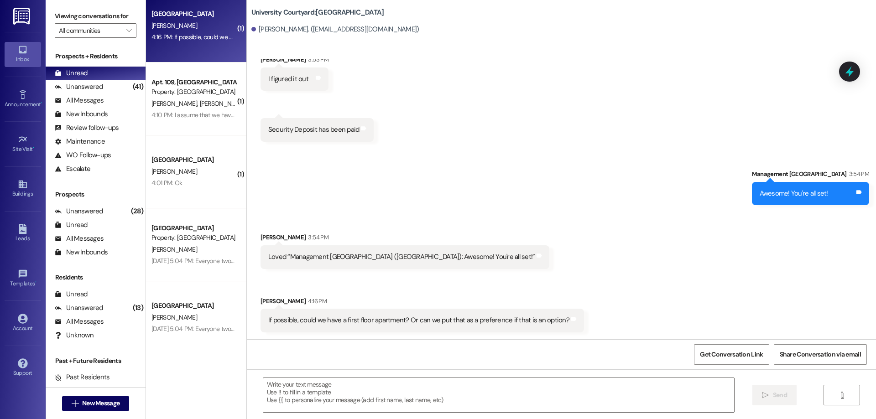
scroll to position [1463, 0]
click at [349, 392] on textarea at bounding box center [498, 395] width 471 height 34
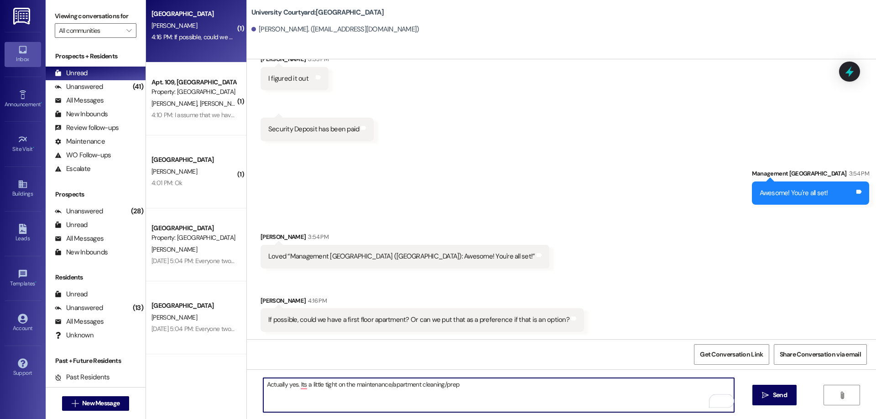
click at [295, 388] on textarea "Actually yes. Its a little tight on the maintenance/apartment cleaning/prep" at bounding box center [498, 395] width 471 height 34
click at [298, 387] on textarea "Actually yes. Its a little tight on the maintenance/apartment cleaning/prep" at bounding box center [498, 395] width 471 height 34
click at [475, 378] on textarea "Actually yes. It will be a little tight on the maintenance/apartment cleaning/p…" at bounding box center [498, 395] width 471 height 34
drag, startPoint x: 293, startPoint y: 382, endPoint x: 305, endPoint y: 382, distance: 11.9
click at [296, 381] on textarea "Actually yes. It will be a little tight on the maintenance/apartment cleaning/p…" at bounding box center [498, 395] width 471 height 34
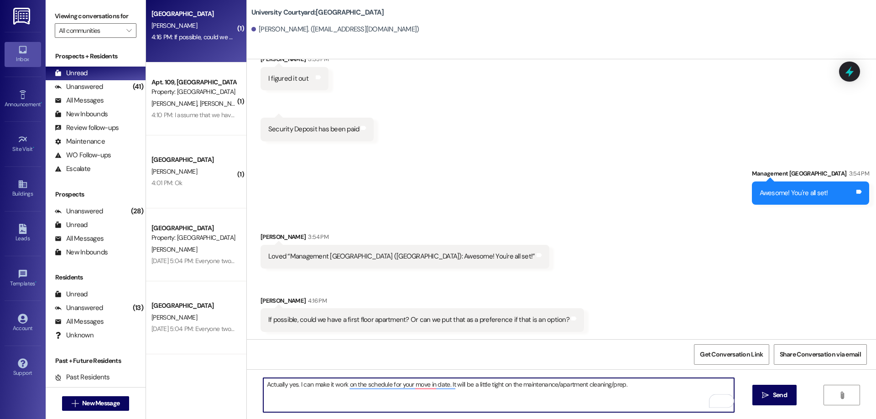
click at [634, 388] on textarea "Actually yes. I can make it work on the schedule for your move in date. It will…" at bounding box center [498, 395] width 471 height 34
type textarea "Actually yes. I can make it work on the schedule for your move in date. It will…"
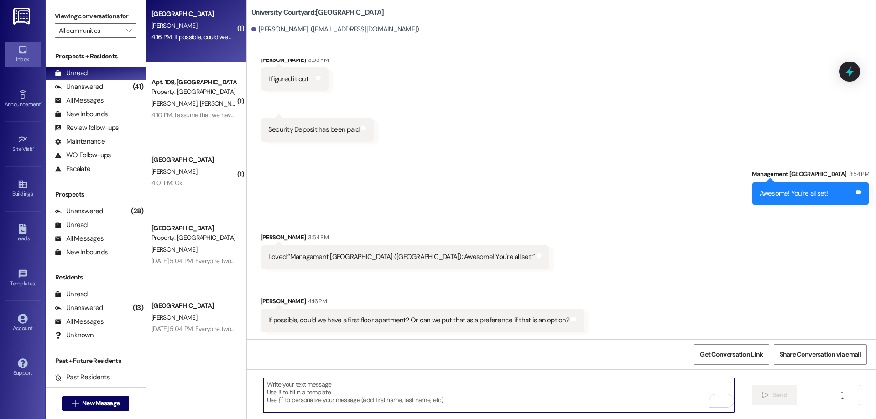
scroll to position [1527, 0]
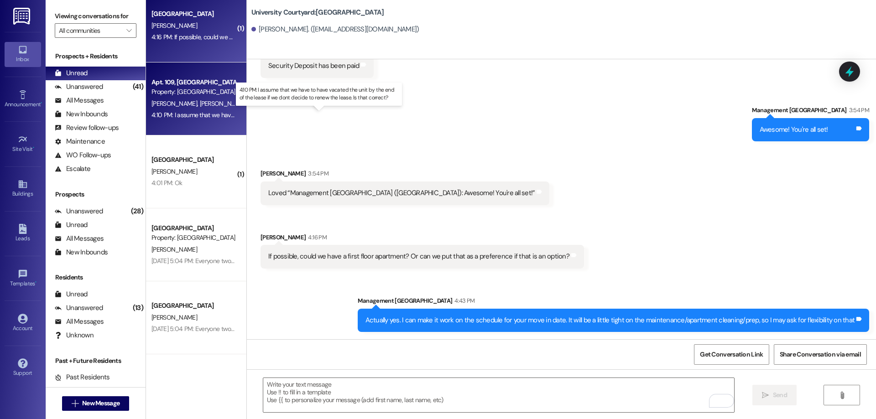
click at [173, 118] on div "4:10 PM: I assume that we have to have vacated the unit by the end of the lease…" at bounding box center [328, 115] width 352 height 8
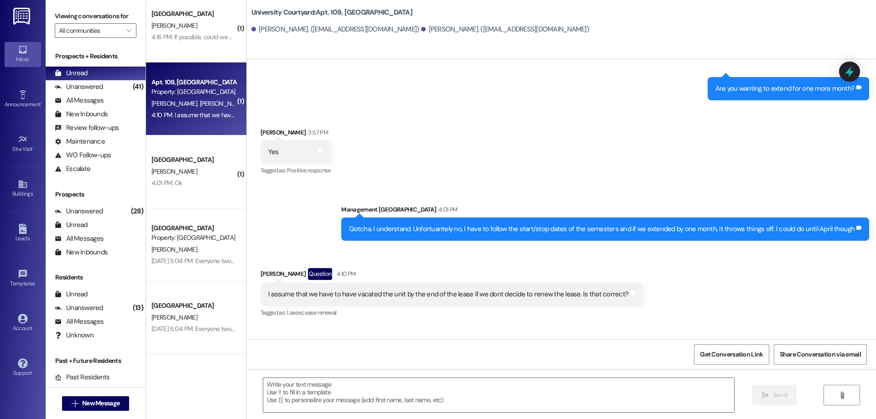
scroll to position [2717, 0]
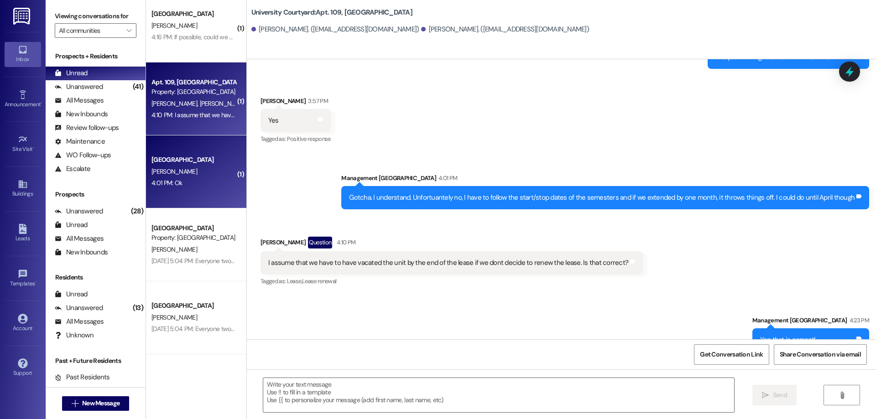
click at [194, 182] on div "4:01 PM: Ok 4:01 PM: Ok" at bounding box center [194, 183] width 86 height 11
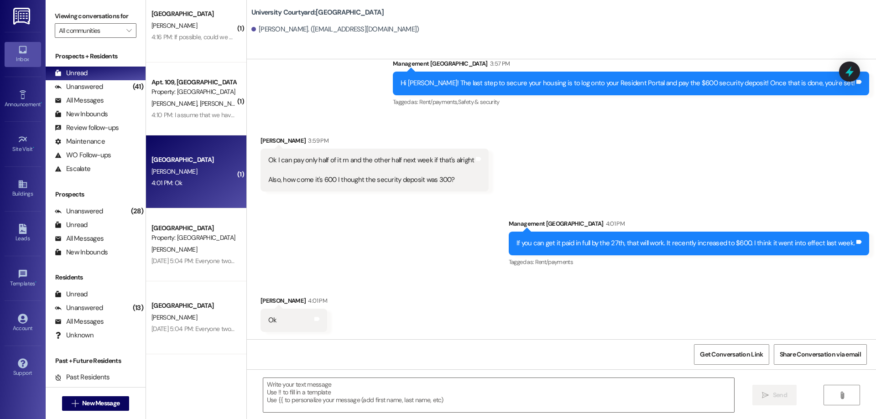
scroll to position [767, 0]
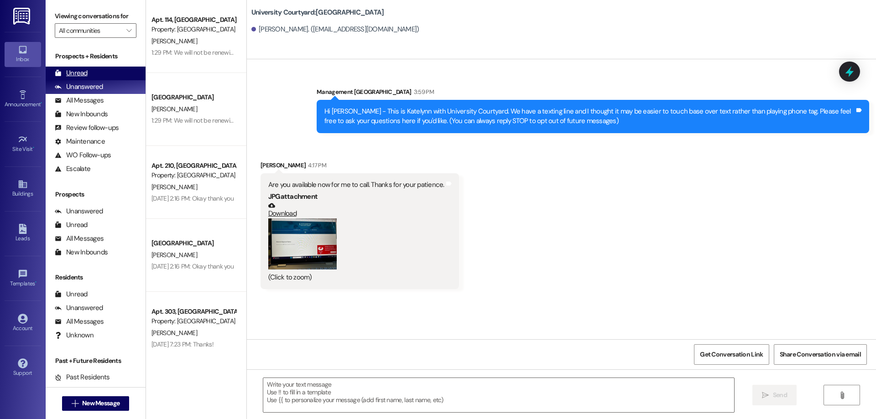
click at [65, 68] on div "Unread" at bounding box center [71, 73] width 33 height 10
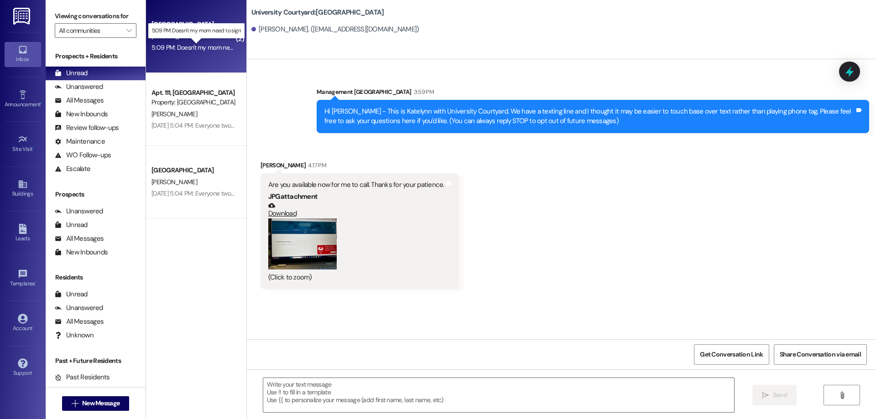
click at [174, 48] on div "5:09 PM: Doesn't my mom need to sign 5:09 PM: Doesn't my mom need to sign" at bounding box center [204, 47] width 104 height 8
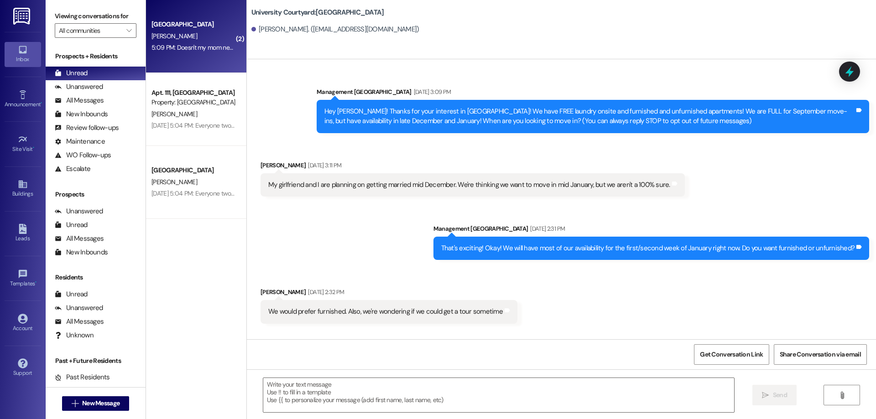
scroll to position [7783, 0]
